Goal: Task Accomplishment & Management: Complete application form

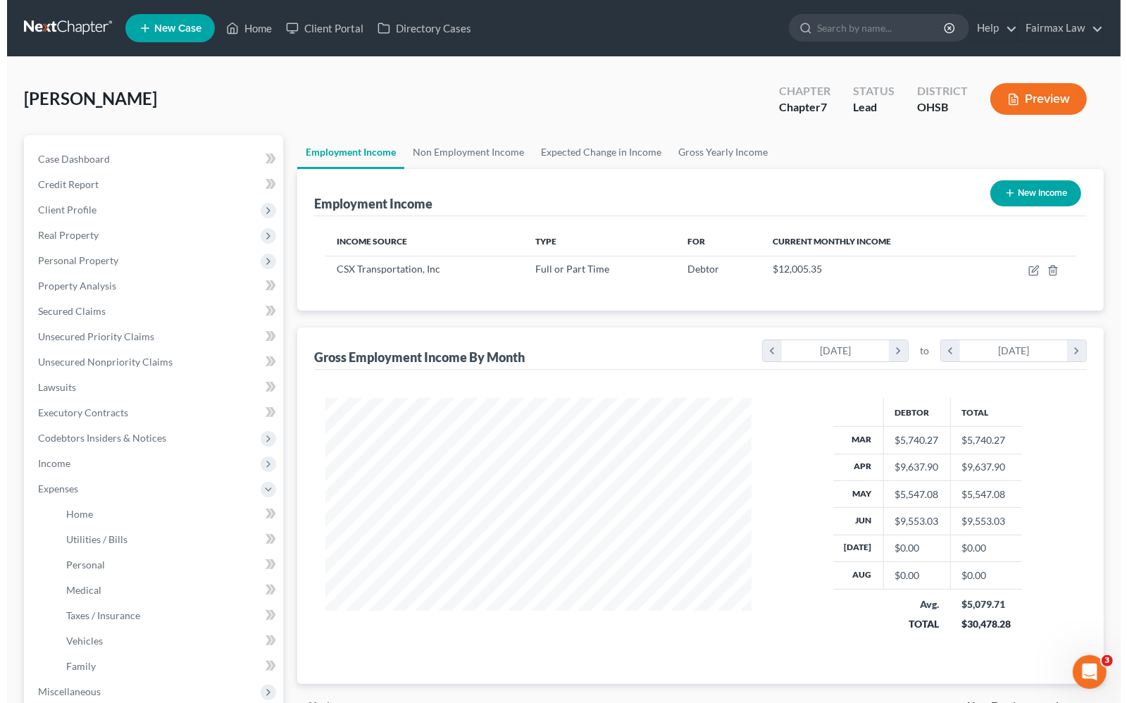
scroll to position [88, 0]
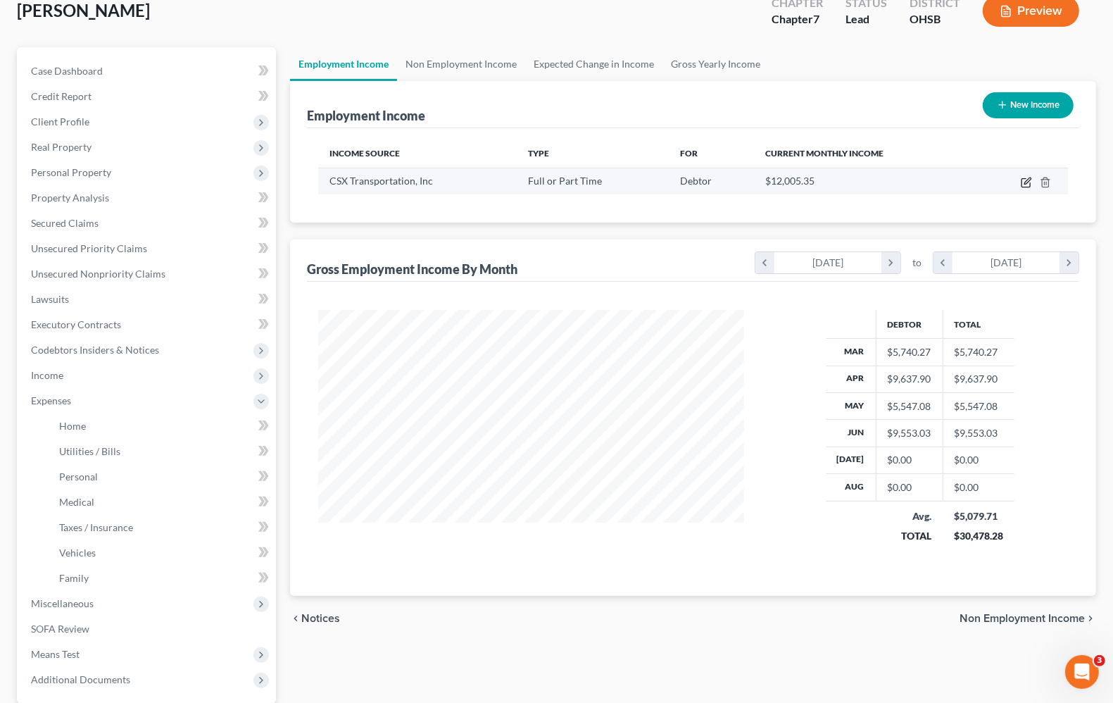
click at [1028, 177] on icon "button" at bounding box center [1026, 182] width 11 height 11
select select "0"
select select "9"
select select "2"
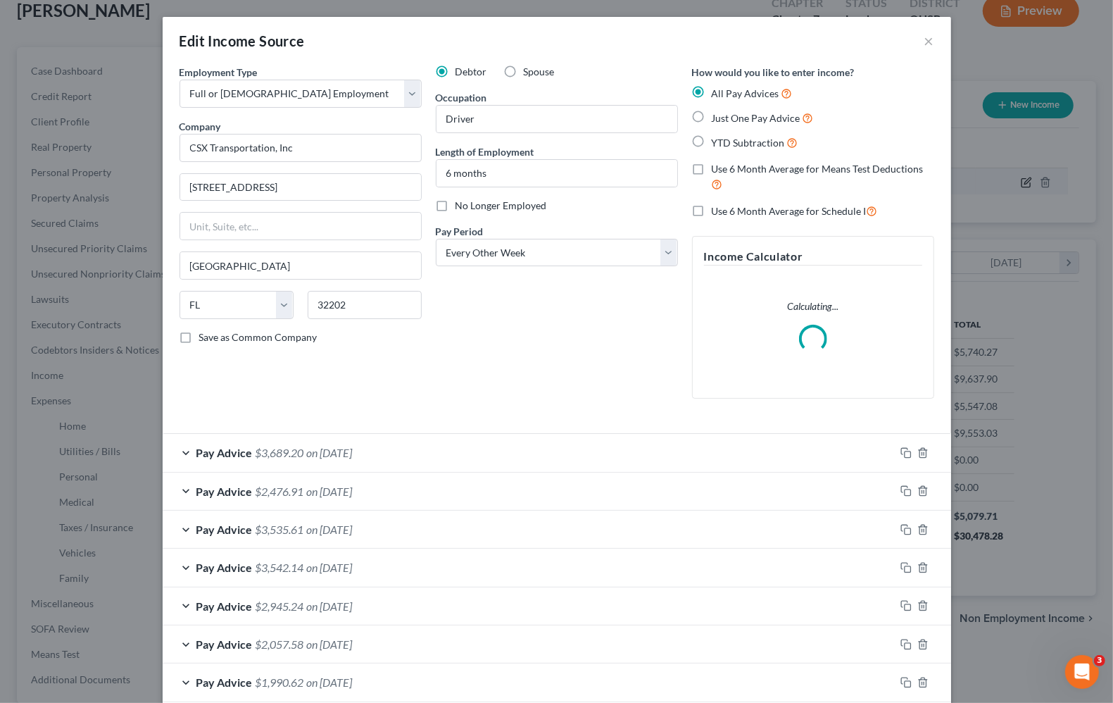
scroll to position [253, 459]
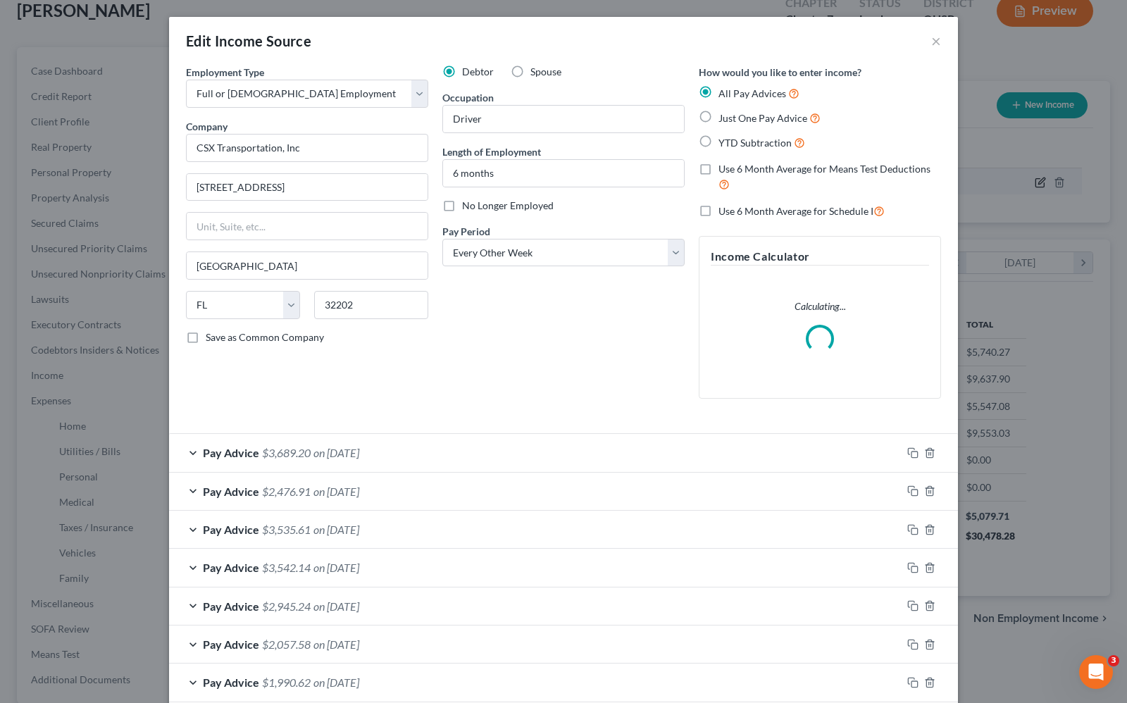
click at [1028, 177] on div "Edit Income Source × Employment Type * Select Full or [DEMOGRAPHIC_DATA] Employ…" at bounding box center [563, 351] width 1127 height 703
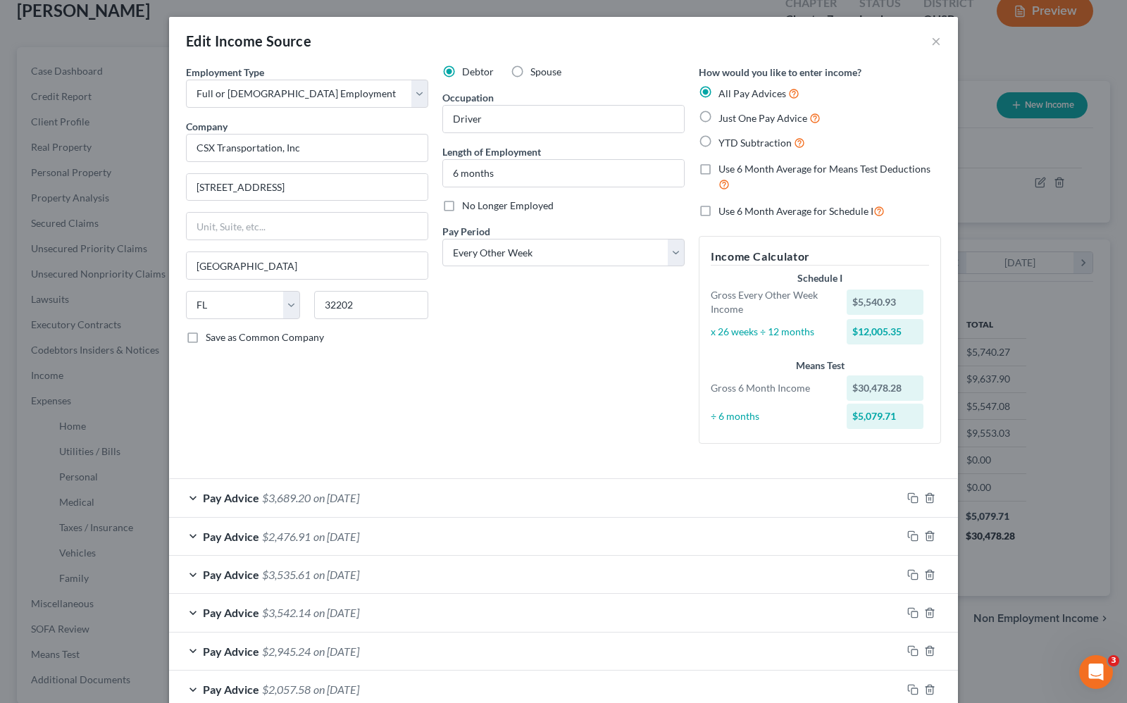
click at [934, 35] on div "Edit Income Source ×" at bounding box center [563, 41] width 789 height 48
click at [931, 40] on button "×" at bounding box center [936, 40] width 10 height 17
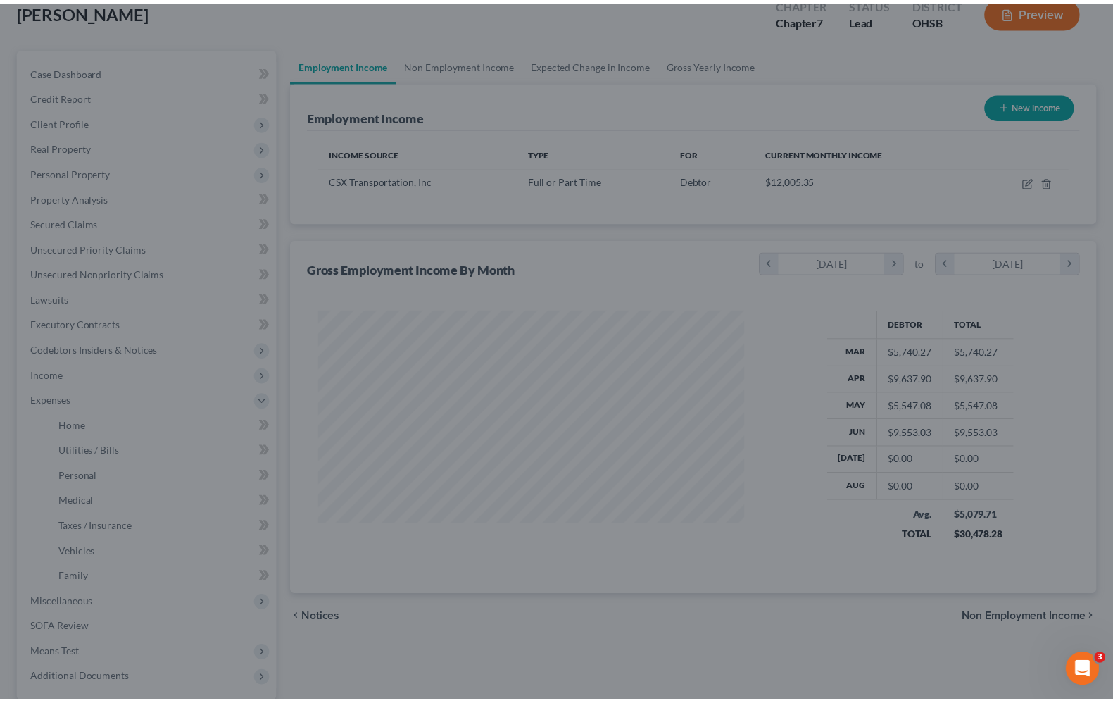
scroll to position [703905, 703705]
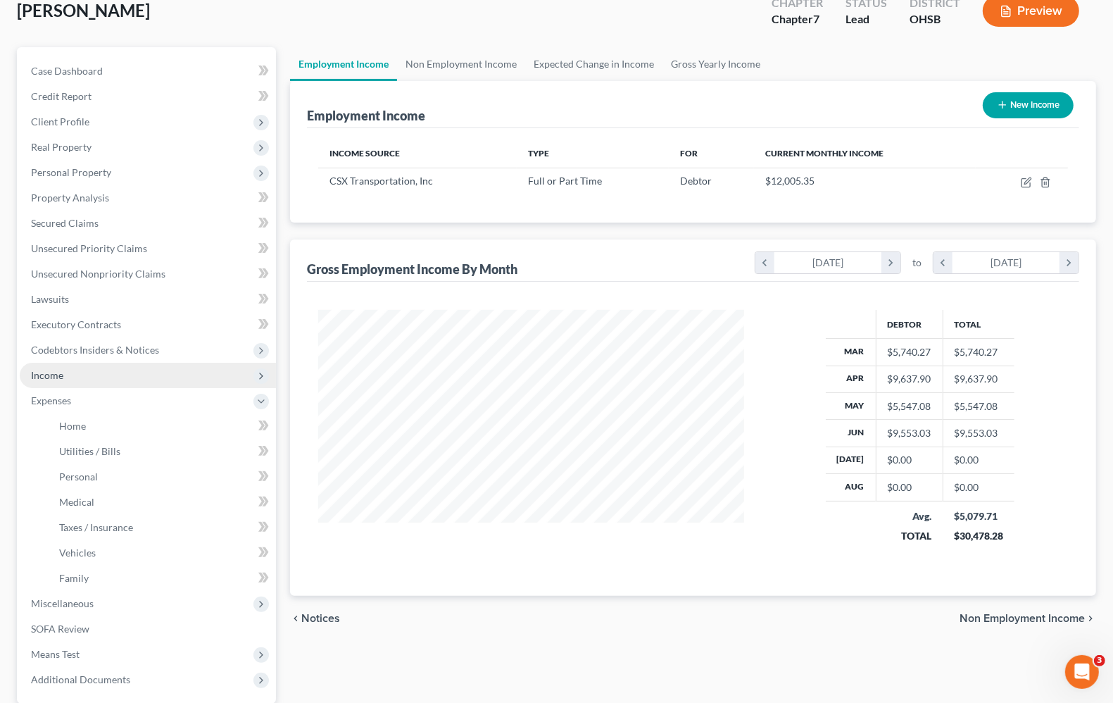
click at [67, 380] on span "Income" at bounding box center [148, 375] width 256 height 25
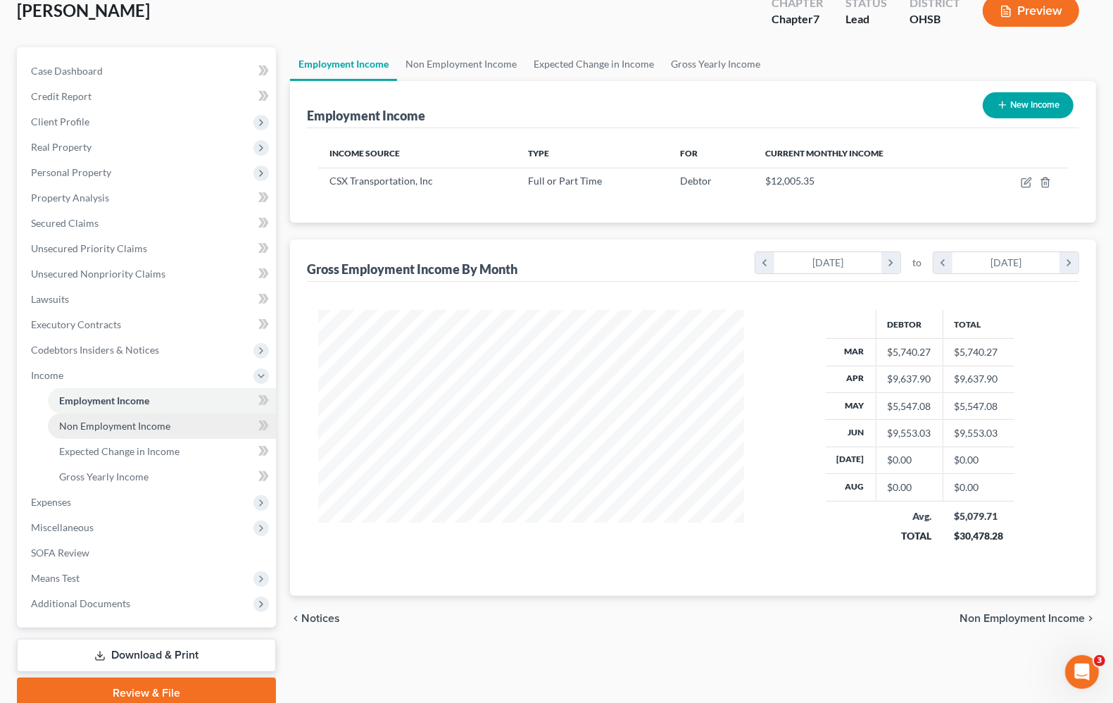
click at [97, 424] on span "Non Employment Income" at bounding box center [114, 426] width 111 height 12
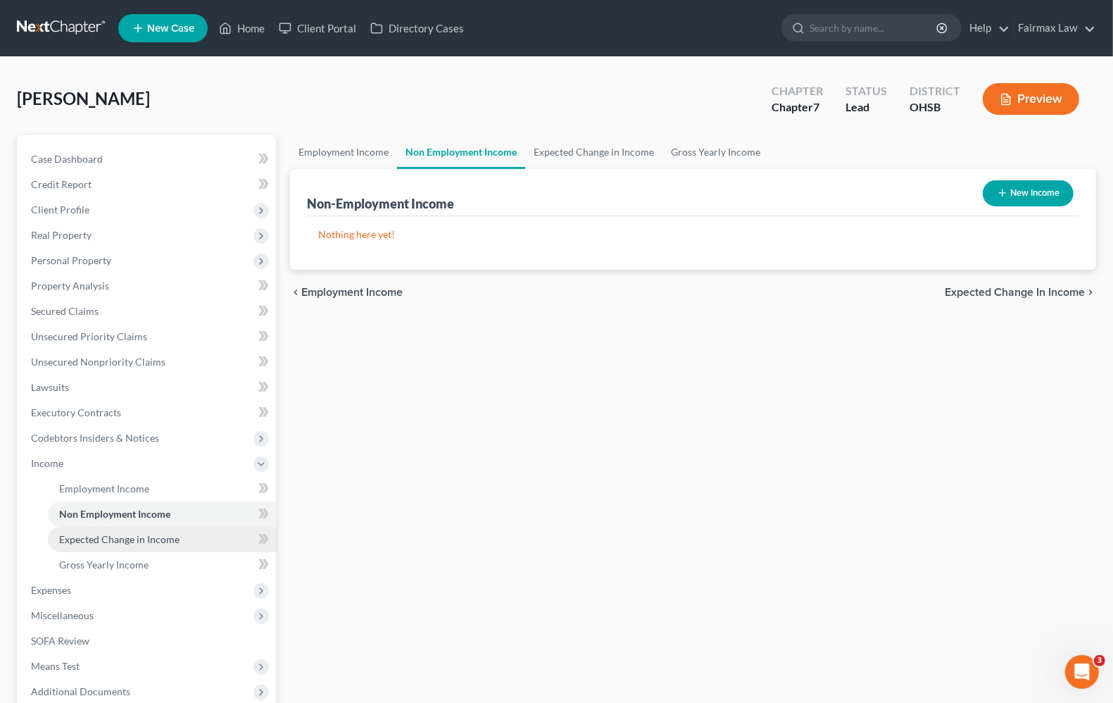
click at [121, 540] on span "Expected Change in Income" at bounding box center [119, 539] width 120 height 12
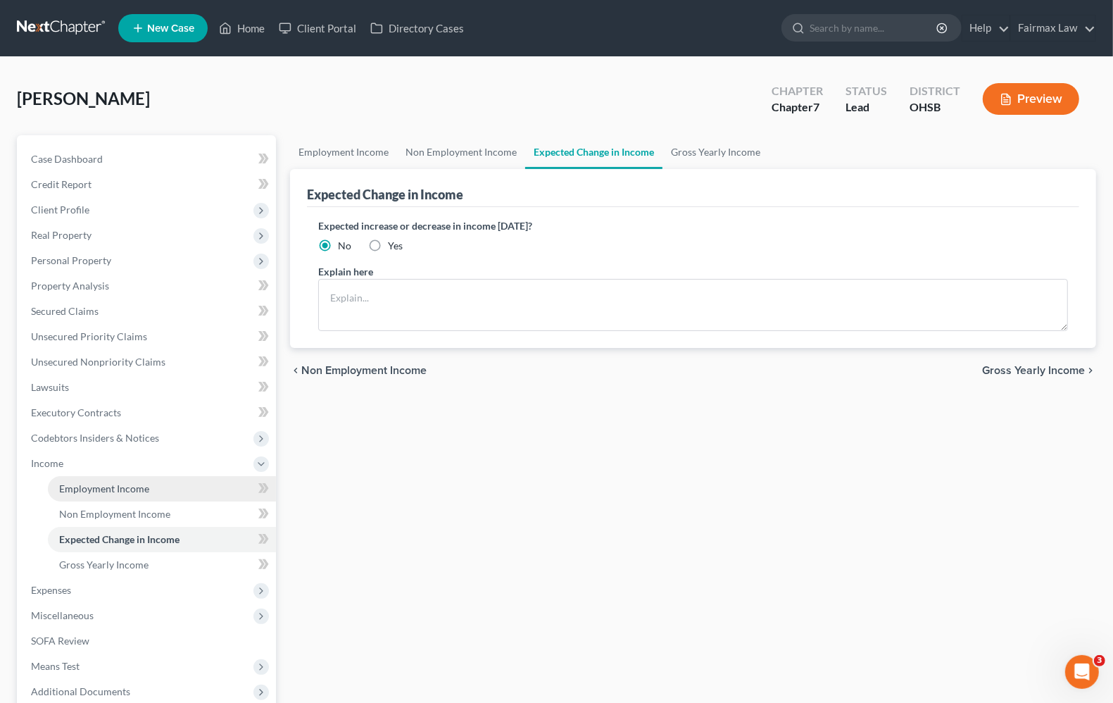
click at [107, 487] on span "Employment Income" at bounding box center [104, 488] width 90 height 12
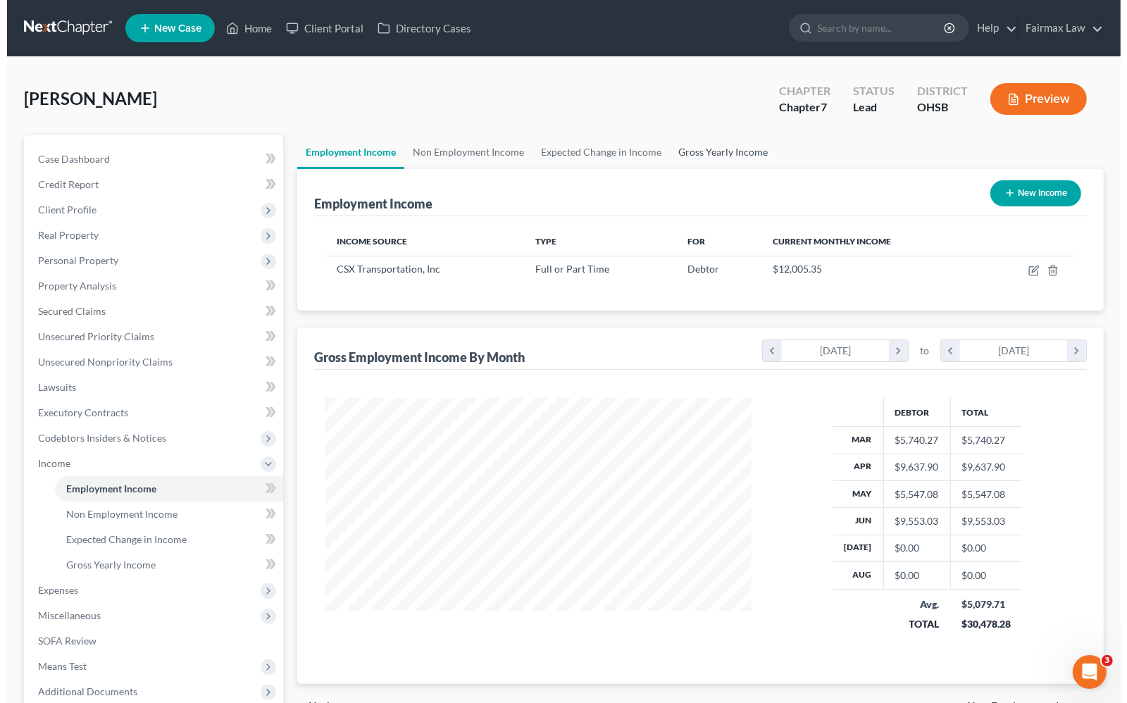
scroll to position [253, 453]
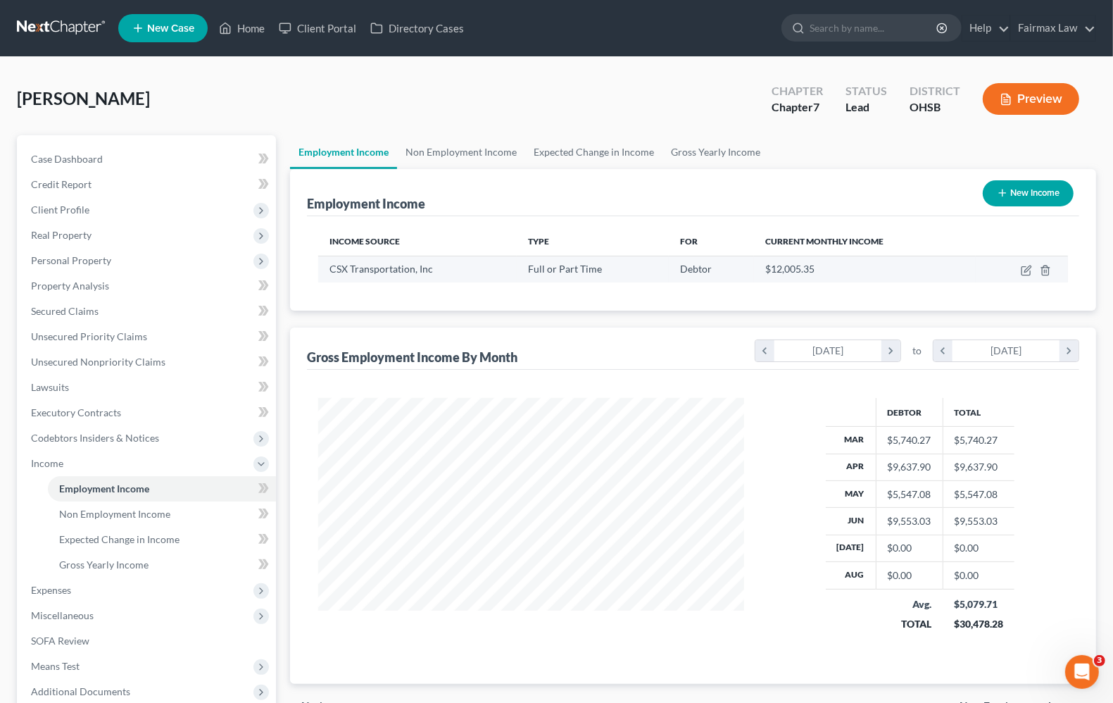
click at [1026, 275] on td at bounding box center [1022, 269] width 92 height 27
click at [1027, 272] on icon "button" at bounding box center [1026, 270] width 11 height 11
select select "0"
select select "9"
select select "2"
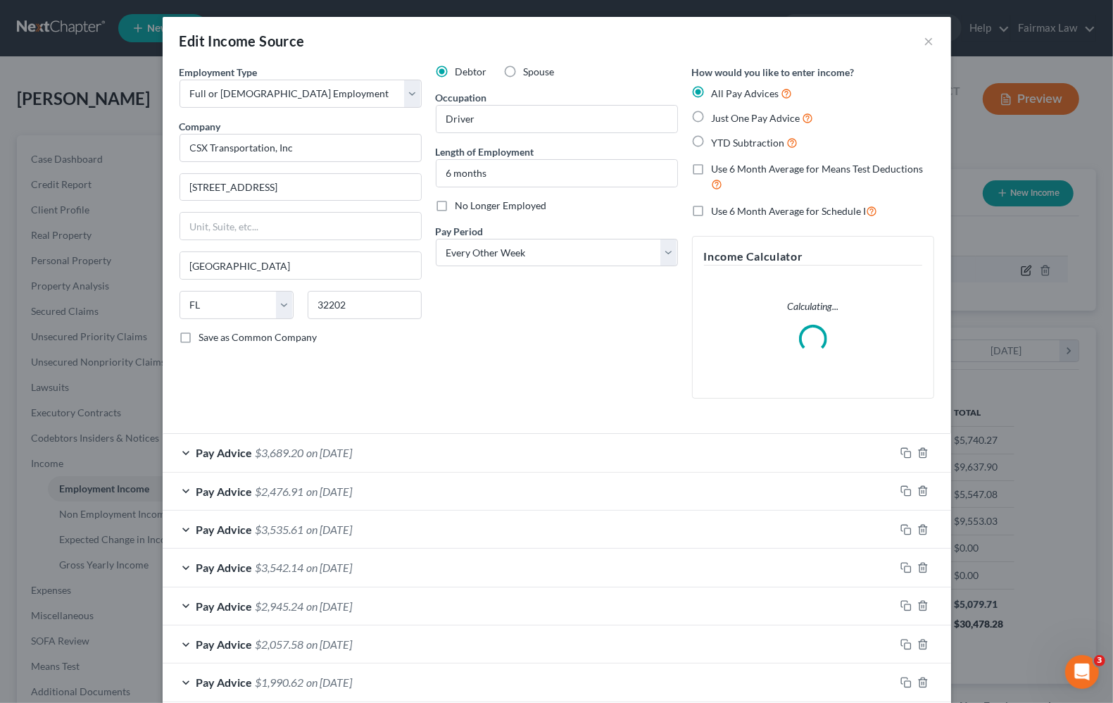
scroll to position [253, 459]
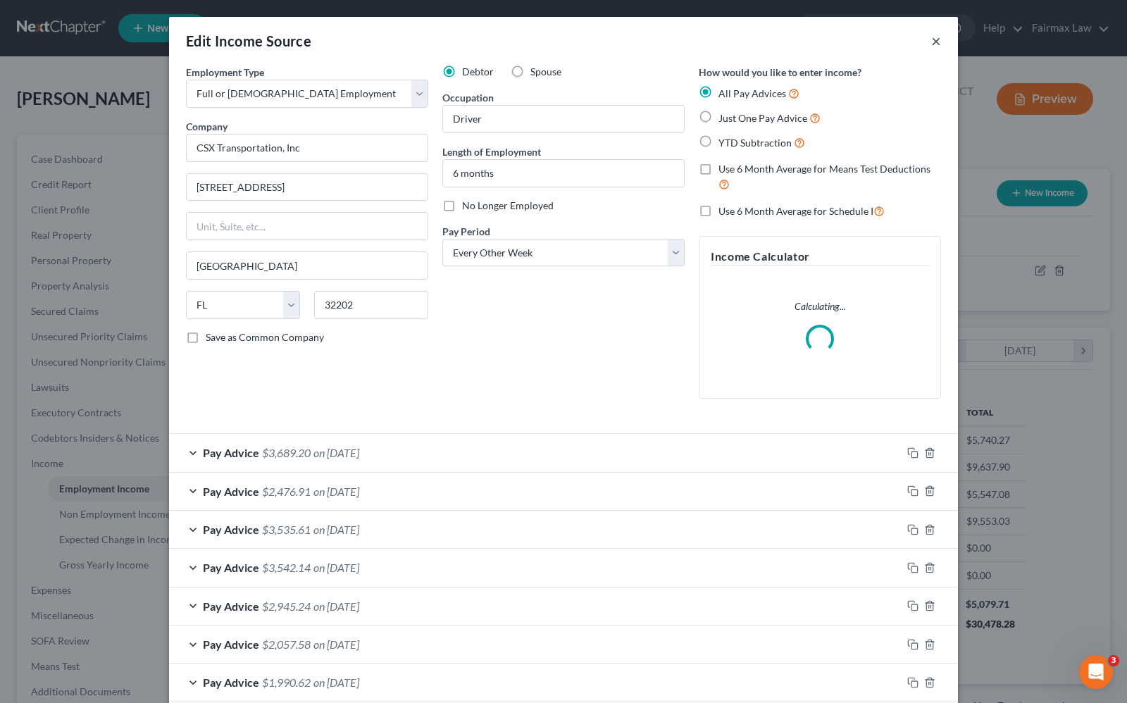
click at [931, 44] on button "×" at bounding box center [936, 40] width 10 height 17
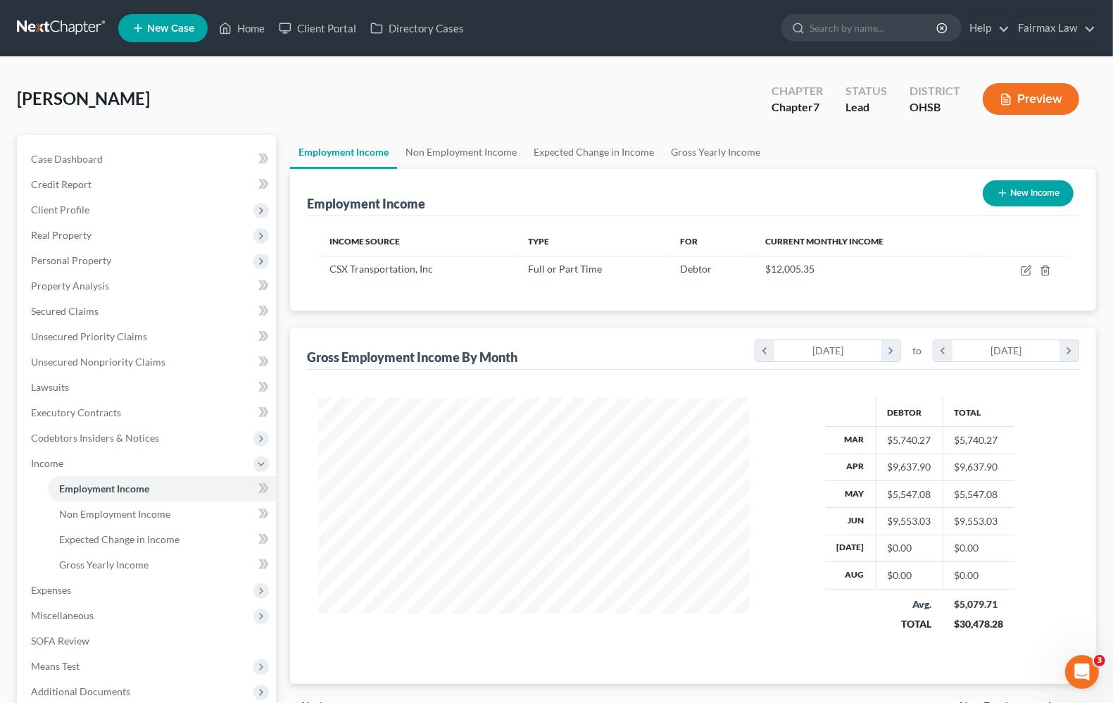
scroll to position [703905, 703705]
